Goal: Task Accomplishment & Management: Complete application form

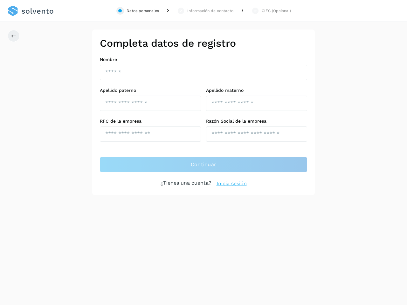
click at [138, 11] on div "Datos personales" at bounding box center [143, 11] width 32 height 6
click at [205, 11] on div "Información de contacto" at bounding box center [210, 11] width 46 height 6
click at [271, 11] on div "CIEC (Opcional)" at bounding box center [276, 11] width 29 height 6
click at [14, 36] on icon at bounding box center [13, 35] width 5 height 5
